Goal: Obtain resource: Download file/media

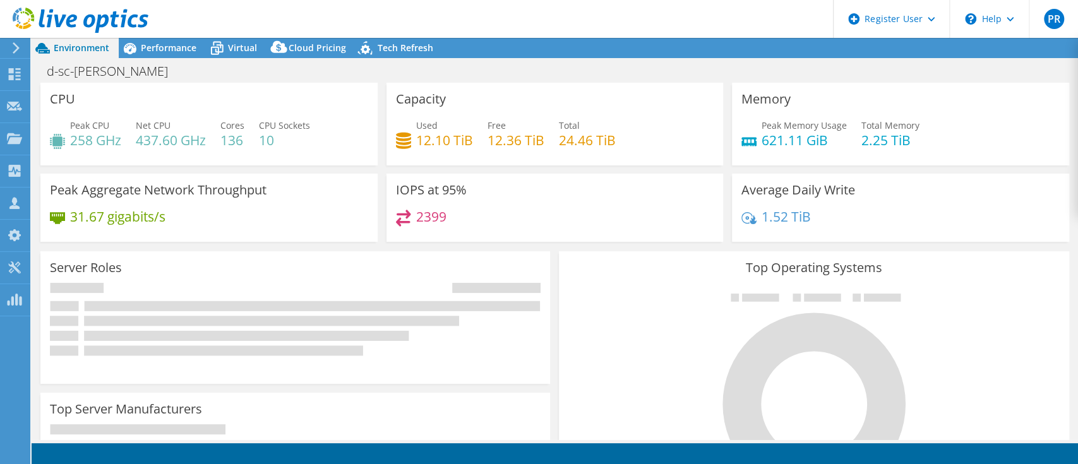
select select "USD"
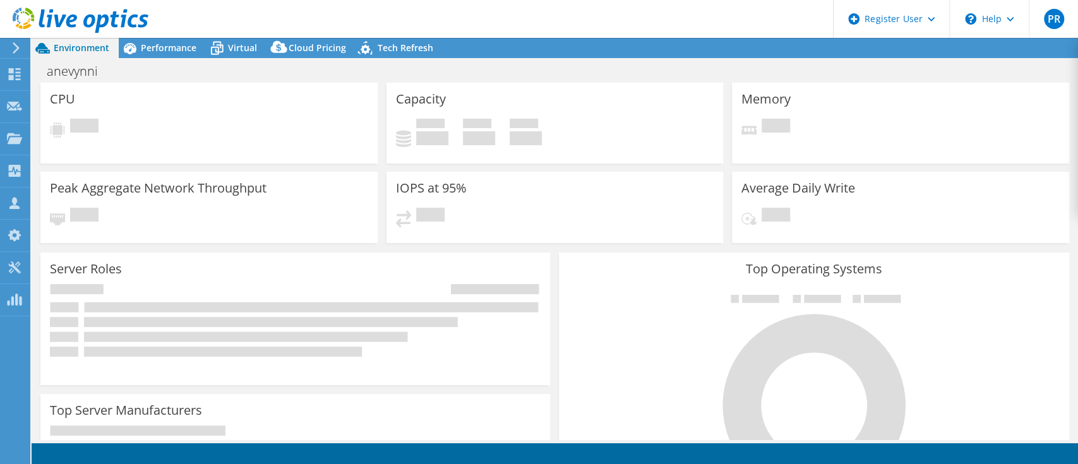
select select "USD"
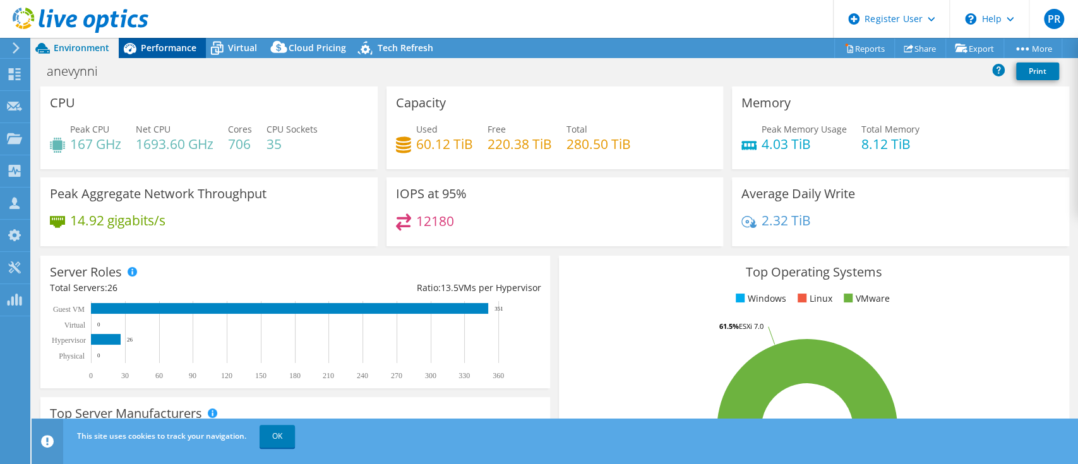
click at [184, 45] on span "Performance" at bounding box center [169, 48] width 56 height 12
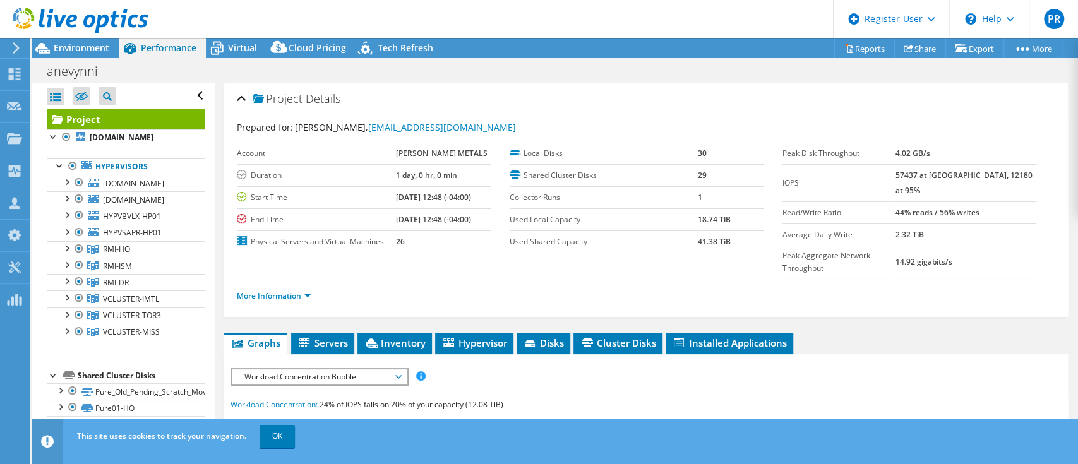
click at [53, 35] on link at bounding box center [81, 30] width 136 height 11
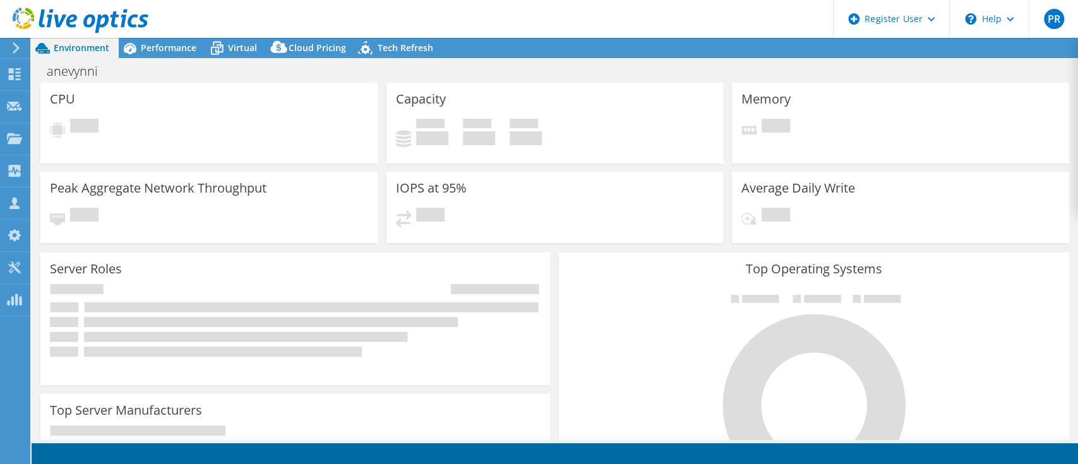
select select "USD"
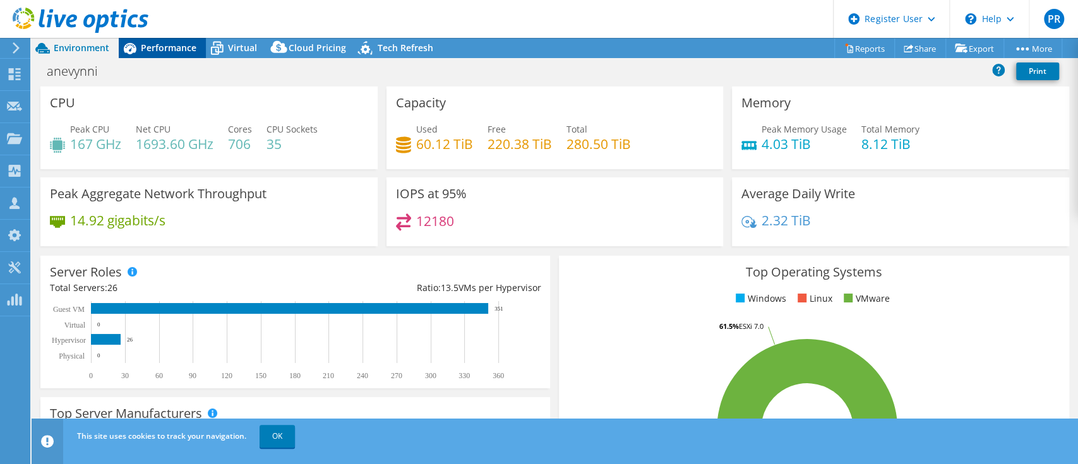
click at [184, 52] on span "Performance" at bounding box center [169, 48] width 56 height 12
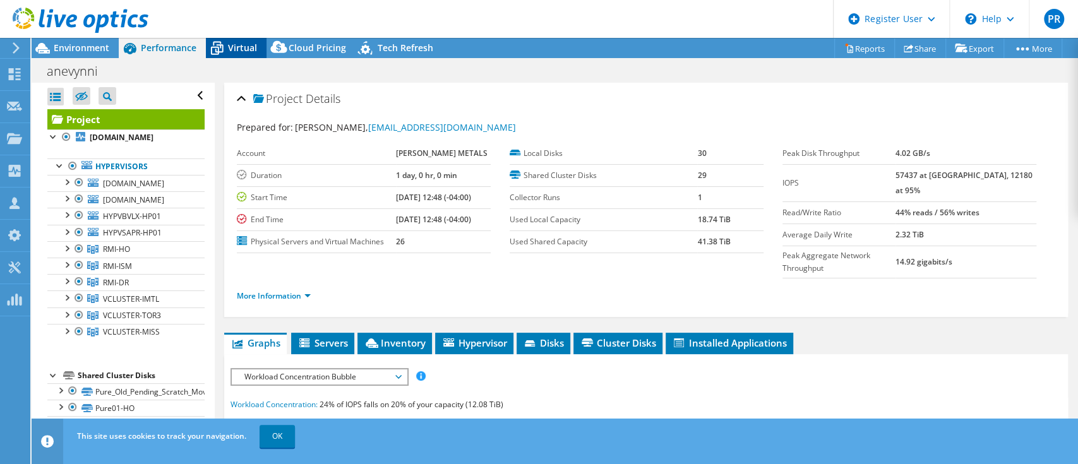
click at [235, 44] on span "Virtual" at bounding box center [242, 48] width 29 height 12
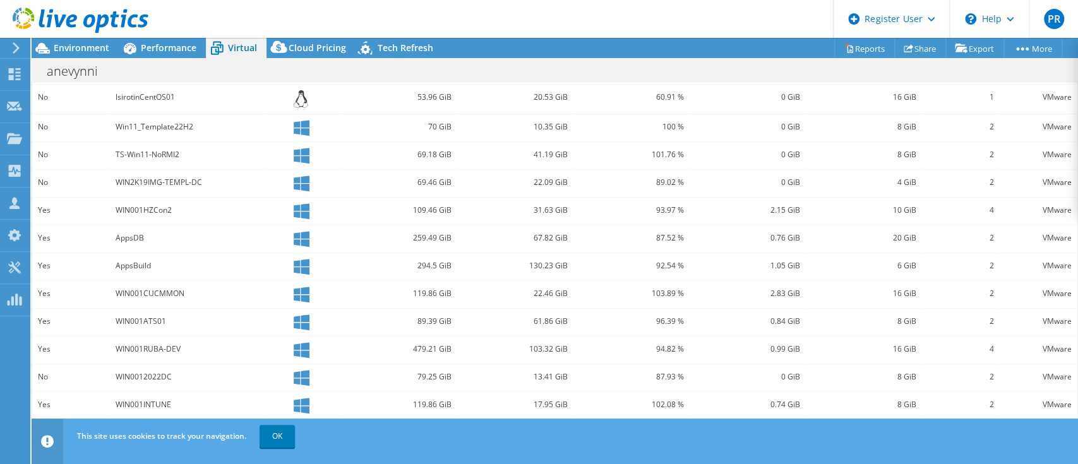
scroll to position [381, 0]
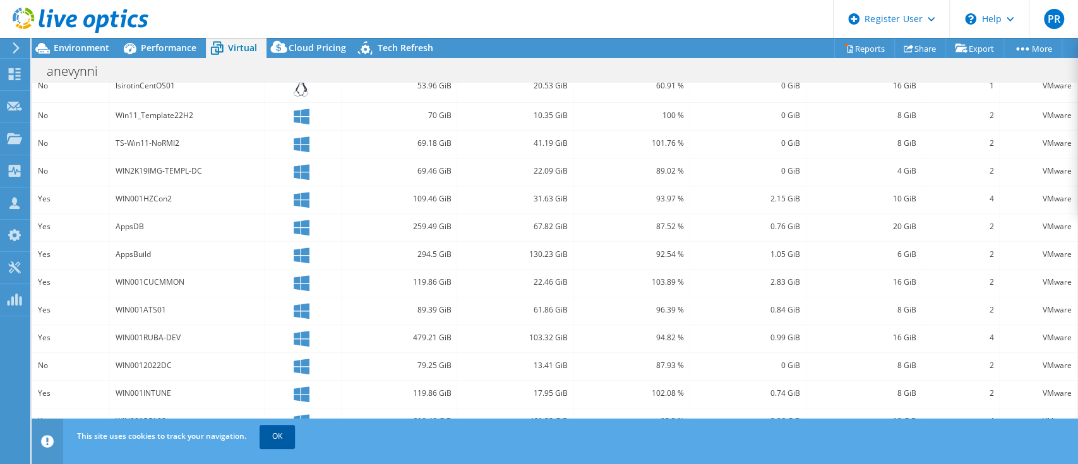
click at [282, 437] on link "OK" at bounding box center [276, 436] width 35 height 23
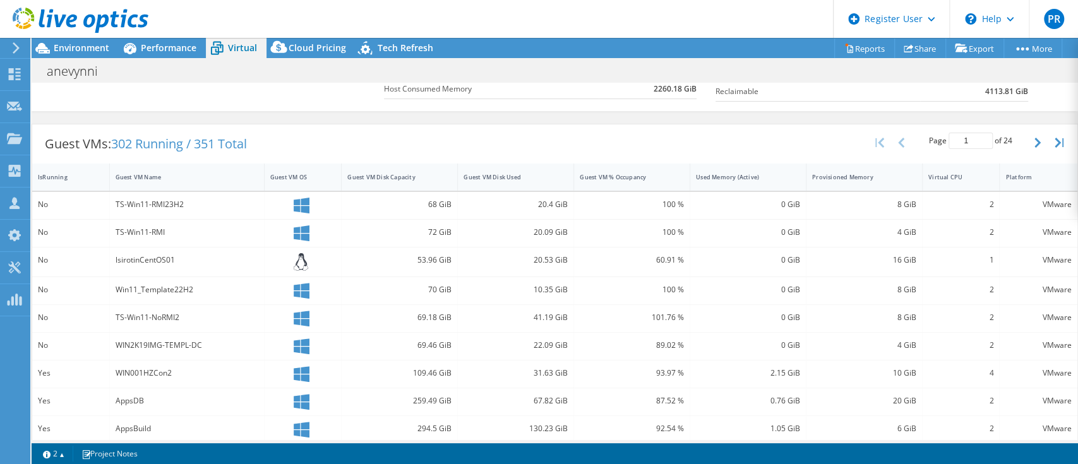
scroll to position [205, 0]
drag, startPoint x: 189, startPoint y: 203, endPoint x: 102, endPoint y: 204, distance: 86.5
click at [102, 204] on div "No TS-Win11-RMI23H2 68 GiB 20.4 GiB 100 % 0 GiB 8 GiB 2 VMware" at bounding box center [554, 207] width 1045 height 27
copy div "TS-Win11-RMI23H2"
click at [120, 205] on div "TS-Win11-RMI23H2" at bounding box center [187, 207] width 143 height 14
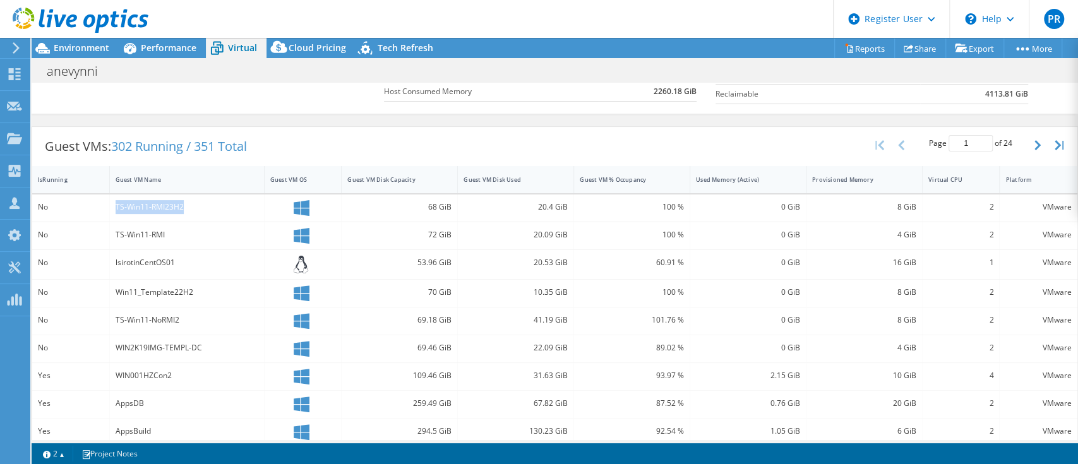
drag, startPoint x: 115, startPoint y: 203, endPoint x: 181, endPoint y: 210, distance: 66.0
click at [181, 210] on div "TS-Win11-RMI23H2" at bounding box center [187, 207] width 143 height 14
drag, startPoint x: 191, startPoint y: 231, endPoint x: 111, endPoint y: 232, distance: 79.6
click at [111, 232] on div "TS-Win11-RMI" at bounding box center [187, 235] width 155 height 27
copy div "TS-Win11-RMI"
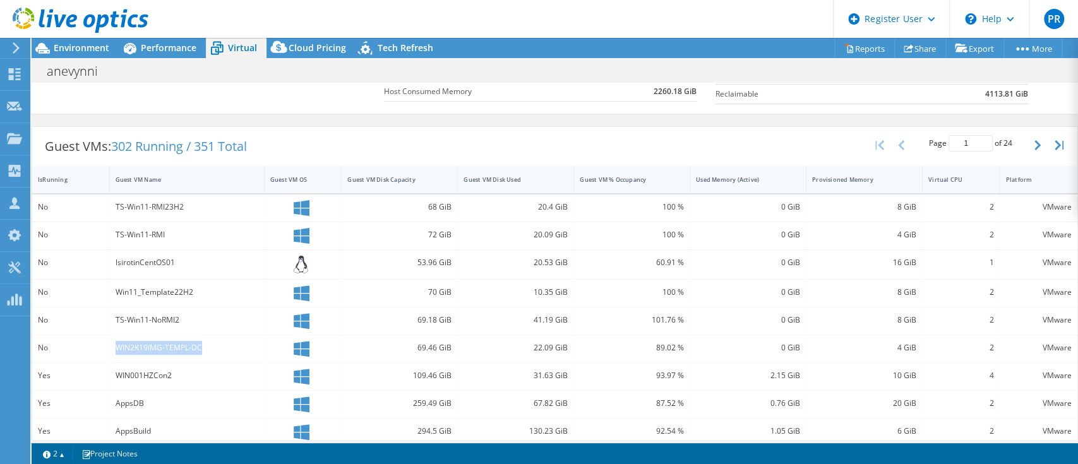
drag, startPoint x: 202, startPoint y: 347, endPoint x: 106, endPoint y: 353, distance: 96.2
click at [106, 353] on div "No WIN2K19IMG-TEMPL-DC 69.46 GiB 22.09 GiB 89.02 % 0 GiB 4 GiB 2 VMware" at bounding box center [554, 348] width 1045 height 27
copy div "WIN2K19IMG-TEMPL-DC"
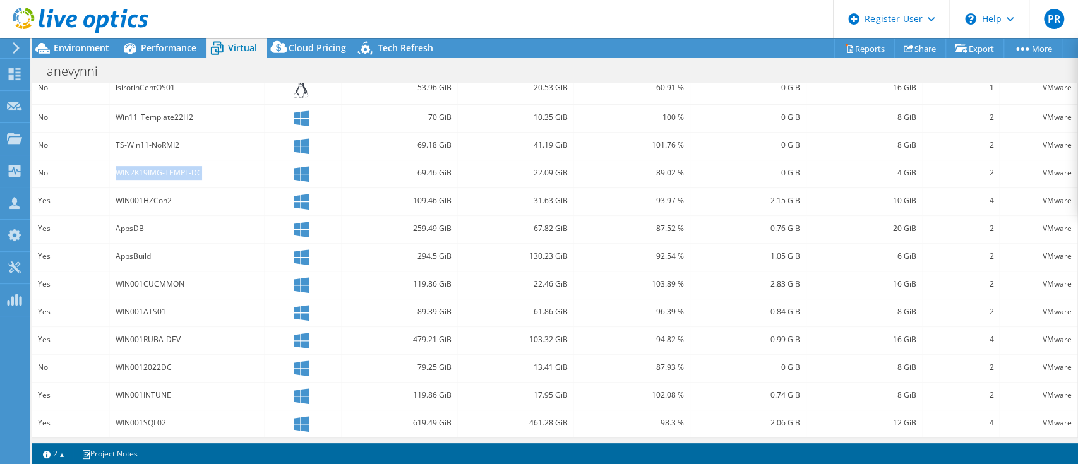
scroll to position [381, 0]
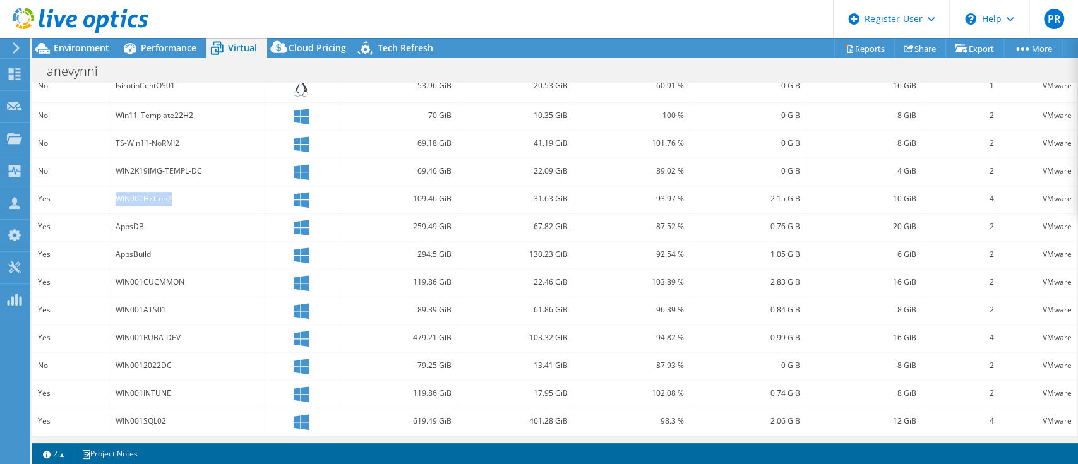
drag, startPoint x: 179, startPoint y: 194, endPoint x: 100, endPoint y: 193, distance: 78.9
click at [100, 193] on div "Yes WIN001HZCon2 109.46 GiB 31.63 GiB 93.97 % 2.15 GiB 10 GiB 4 VMware" at bounding box center [554, 199] width 1045 height 27
copy div "WIN001HZCon2"
drag, startPoint x: 170, startPoint y: 302, endPoint x: 102, endPoint y: 315, distance: 70.1
click at [102, 315] on div "Yes WIN001ATS01 89.39 GiB 61.86 GiB 96.39 % 0.84 GiB 8 GiB 2 VMware" at bounding box center [554, 310] width 1045 height 27
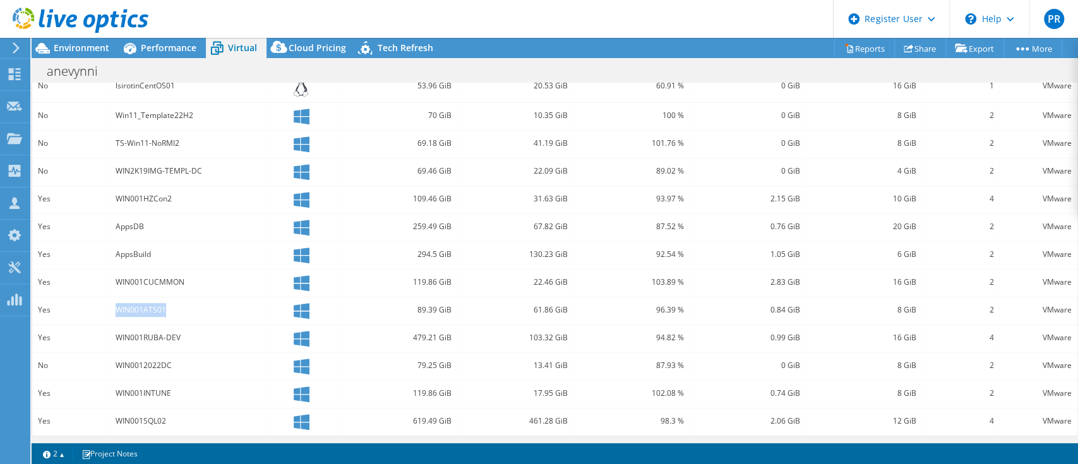
copy div "WIN001ATS01"
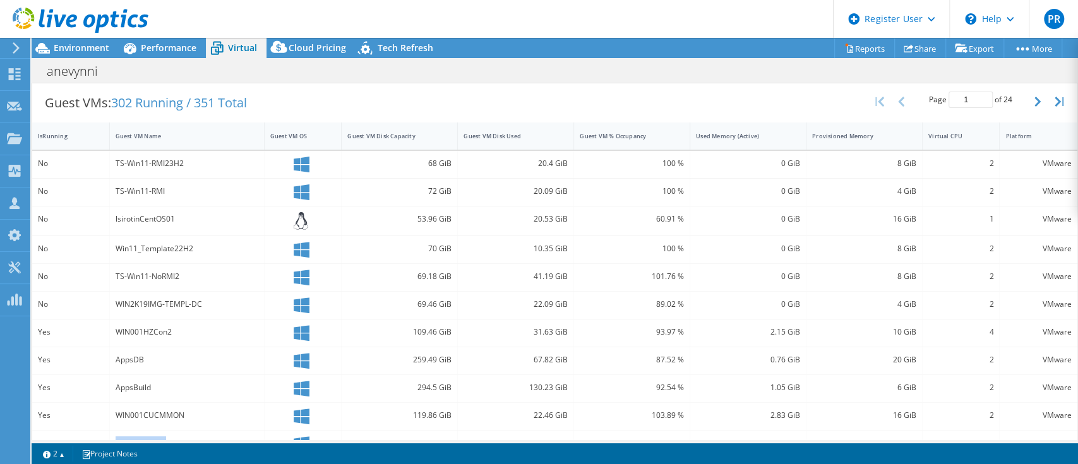
scroll to position [249, 0]
drag, startPoint x: 206, startPoint y: 211, endPoint x: 99, endPoint y: 216, distance: 107.4
click at [99, 216] on div "No lsirotinCentOS01 53.96 GiB 20.53 GiB 60.91 % 0 GiB 16 GiB 1 VMware" at bounding box center [554, 220] width 1045 height 30
copy div "lsirotinCentOS01"
click at [330, 45] on span "Cloud Pricing" at bounding box center [317, 48] width 57 height 12
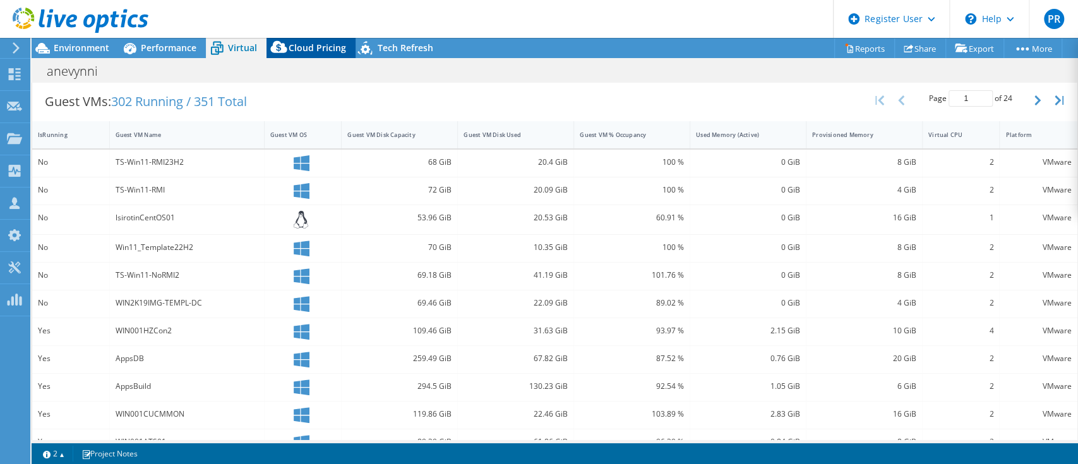
scroll to position [107, 0]
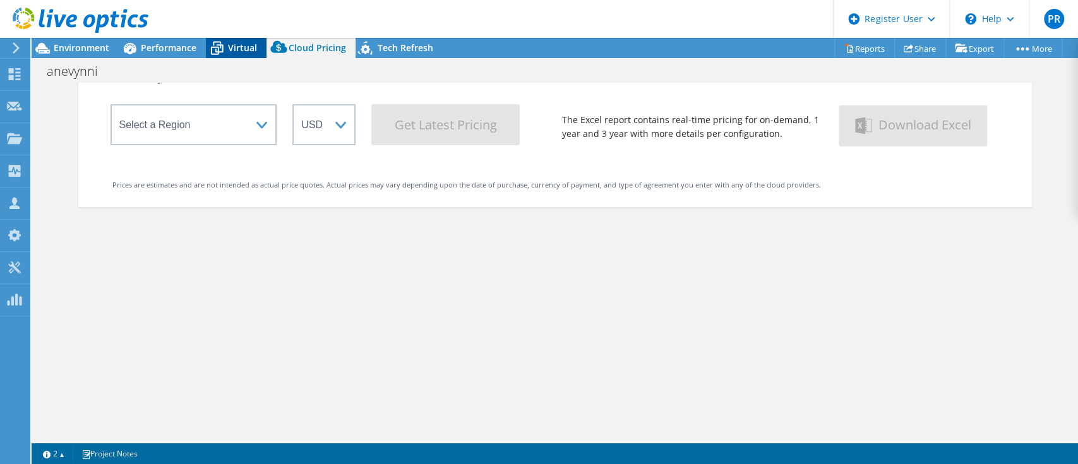
click at [245, 52] on span "Virtual" at bounding box center [242, 48] width 29 height 12
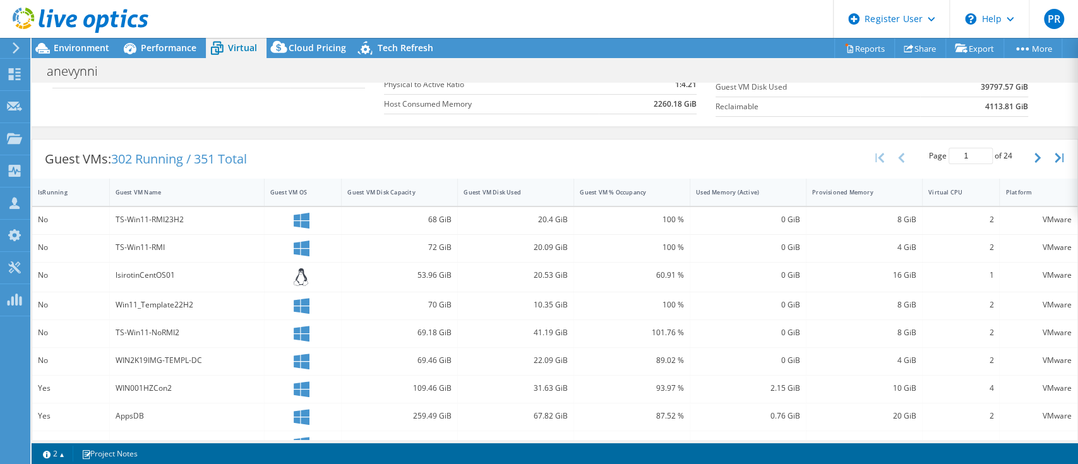
scroll to position [188, 0]
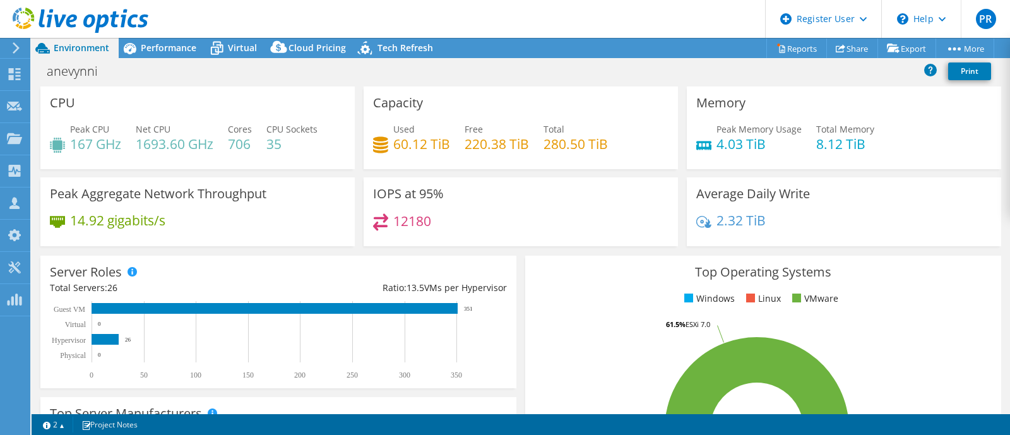
select select "USD"
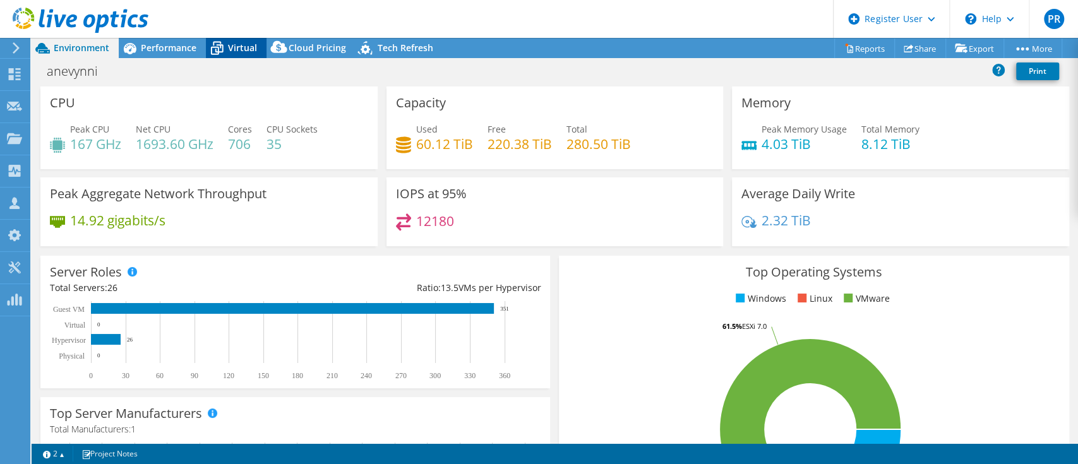
click at [221, 44] on icon at bounding box center [217, 49] width 13 height 10
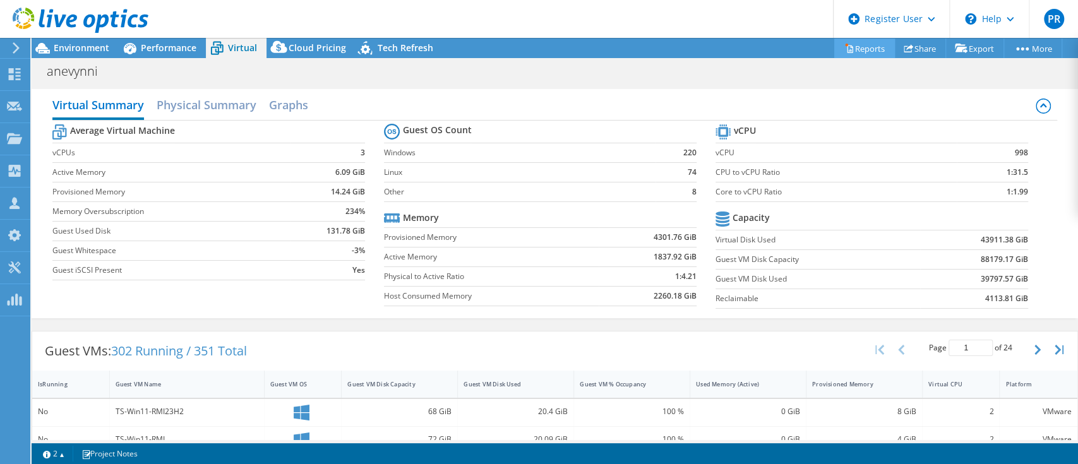
click at [848, 53] on link "Reports" at bounding box center [864, 49] width 61 height 20
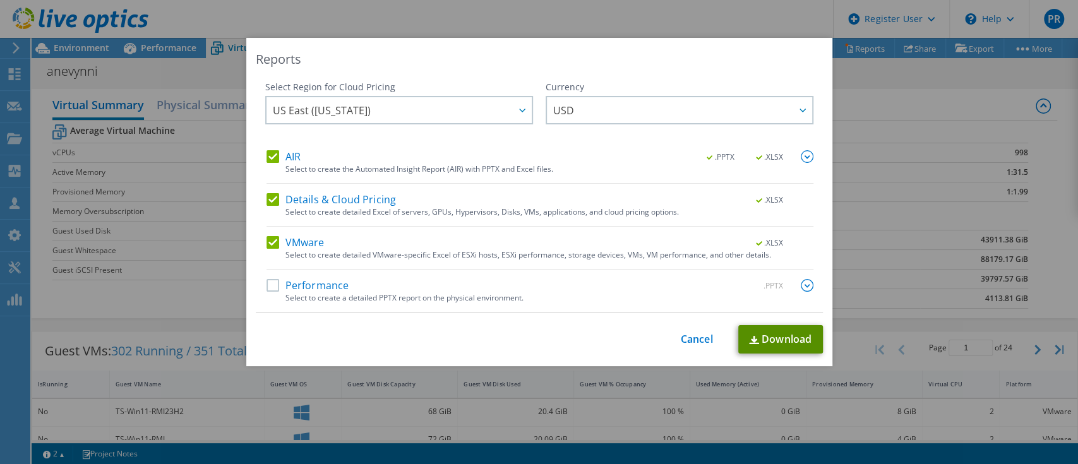
click at [753, 343] on link "Download" at bounding box center [780, 339] width 85 height 28
click at [691, 336] on link "Cancel" at bounding box center [697, 339] width 32 height 12
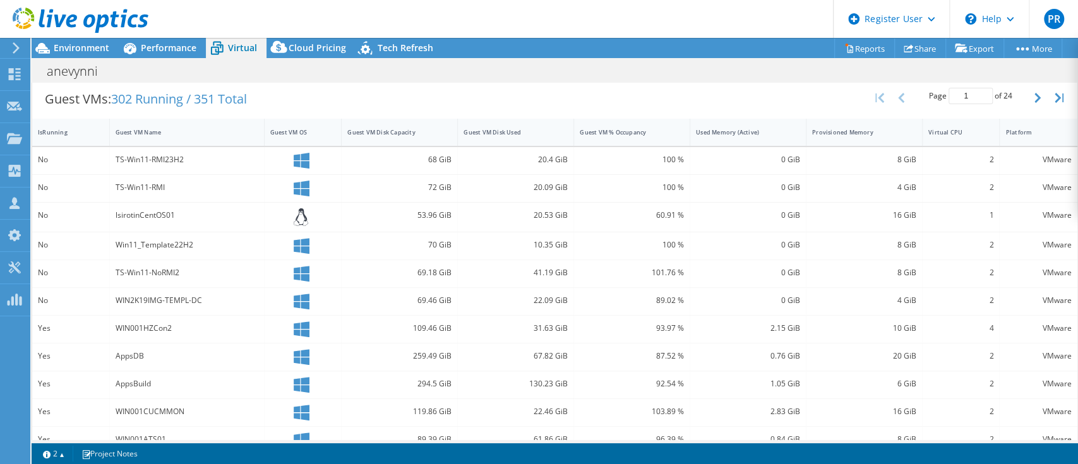
scroll to position [251, 0]
